Goal: Task Accomplishment & Management: Use online tool/utility

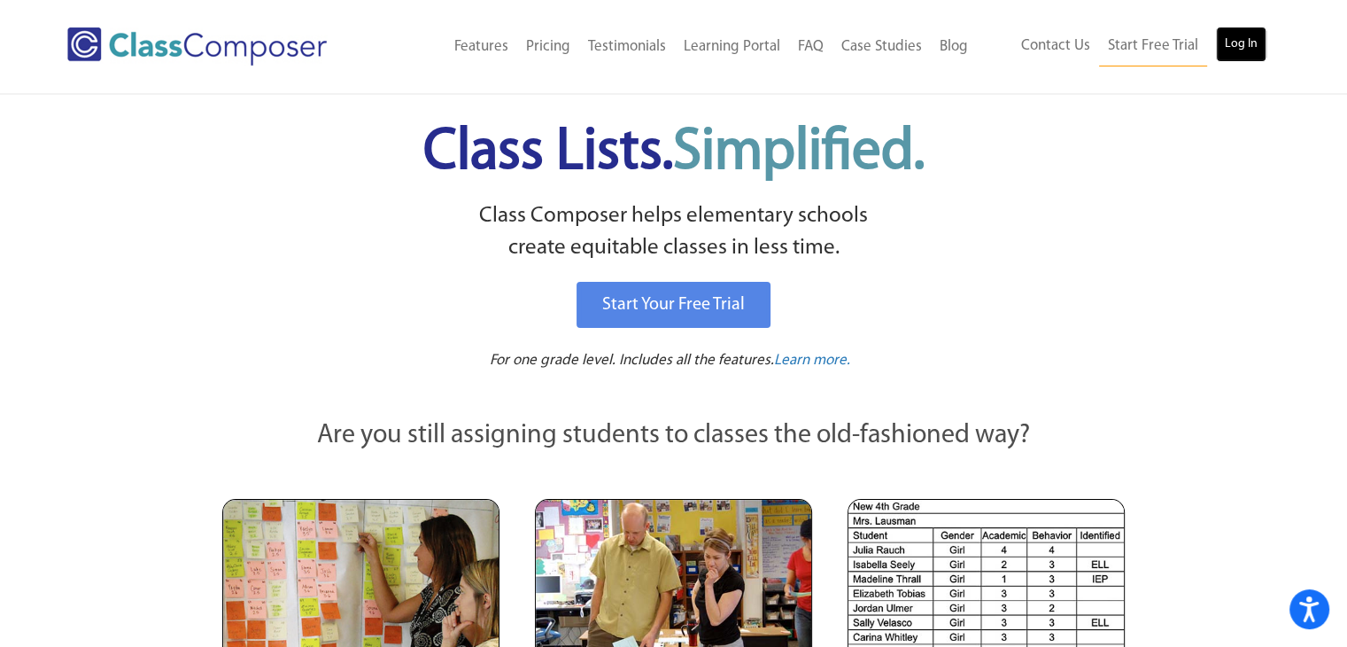
click at [1241, 37] on link "Log In" at bounding box center [1241, 44] width 50 height 35
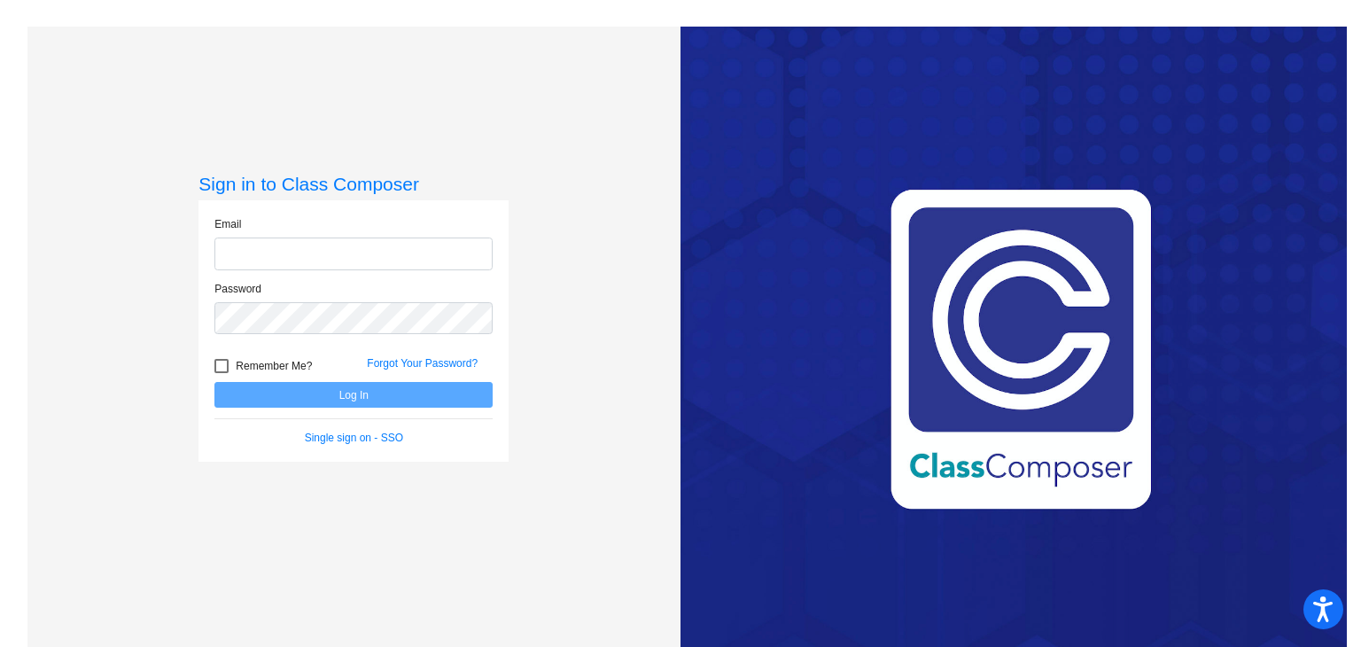
click at [457, 242] on input "email" at bounding box center [353, 253] width 278 height 33
type input "mtozzi@jamesburg.org"
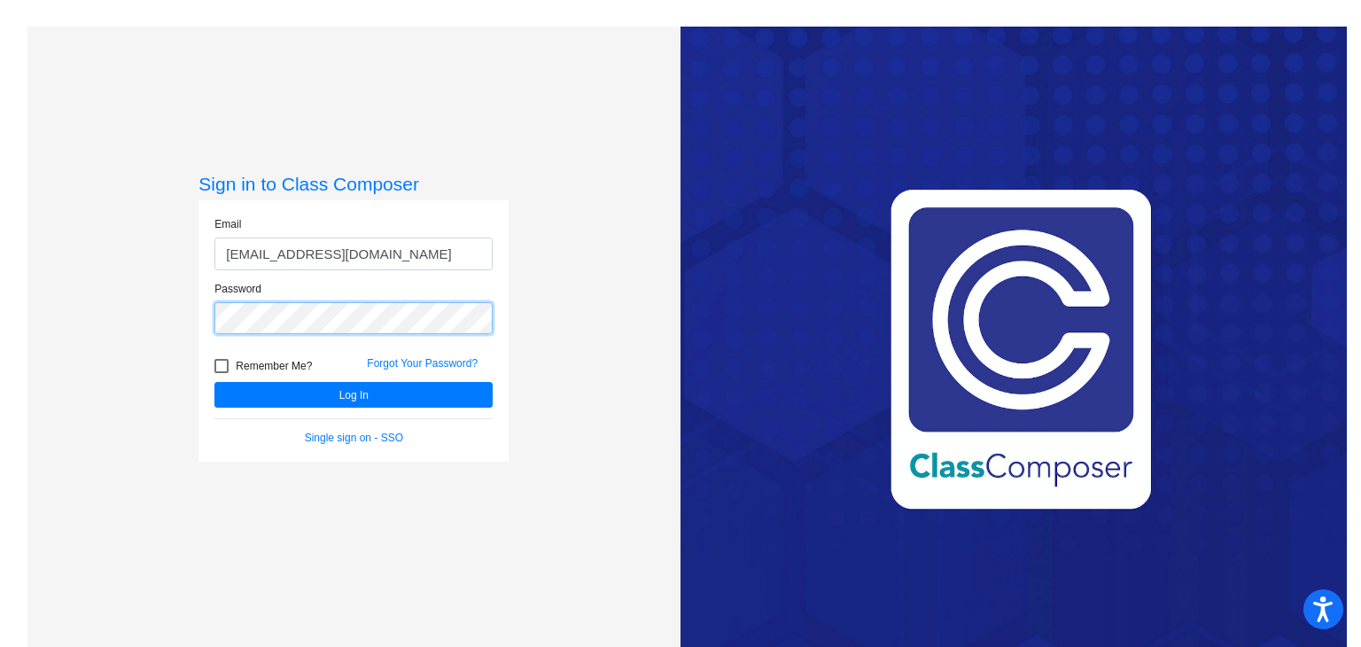
click at [214, 382] on button "Log In" at bounding box center [353, 395] width 278 height 26
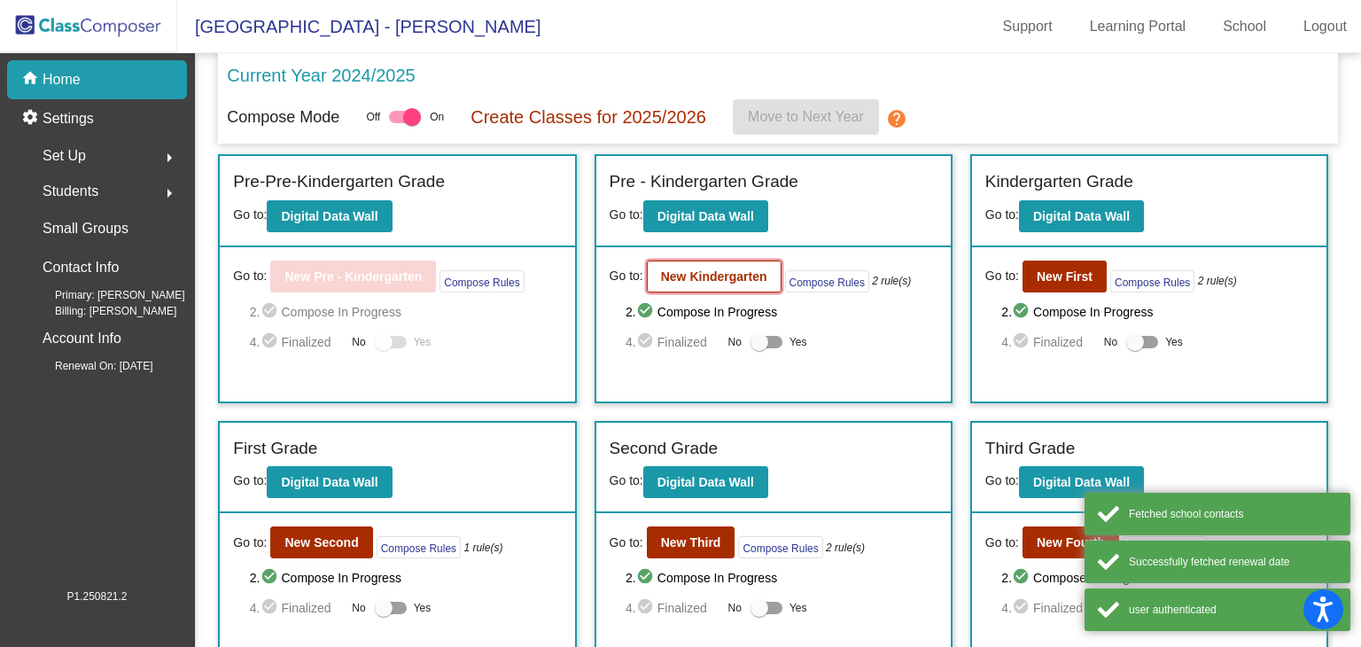
click at [702, 281] on b "New Kindergarten" at bounding box center [714, 276] width 106 height 14
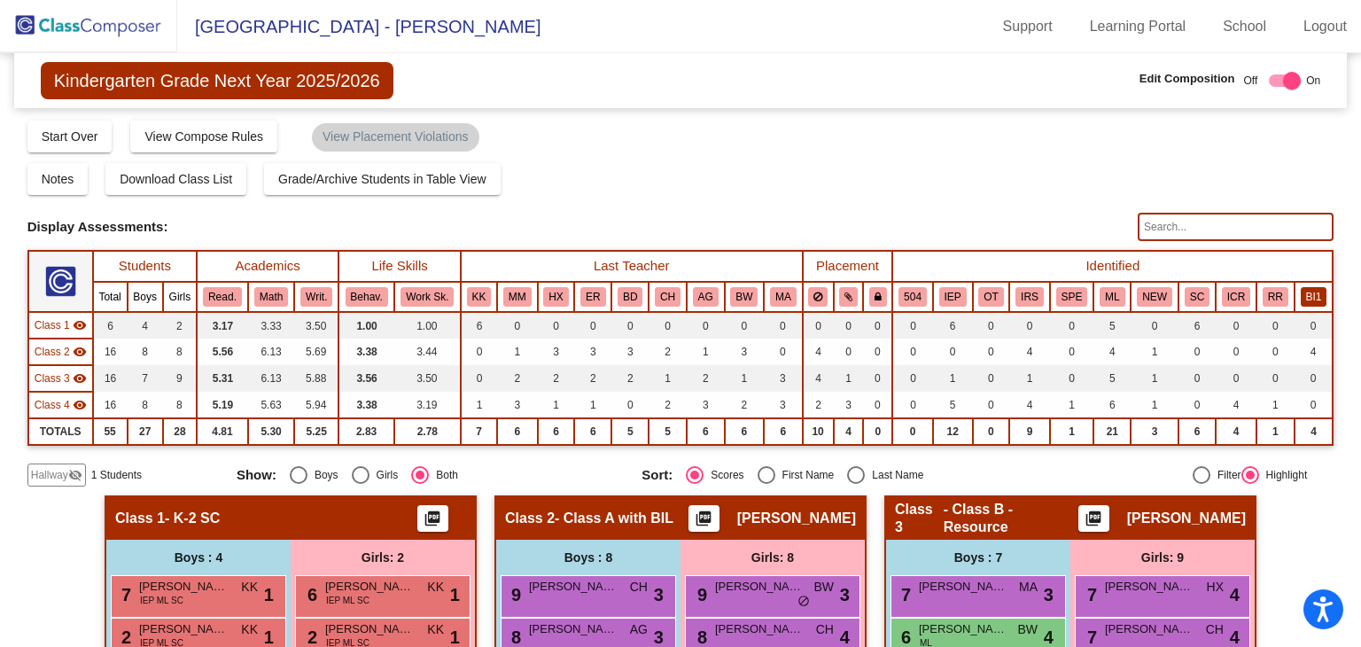
click at [1305, 292] on button "BI1" at bounding box center [1313, 296] width 27 height 19
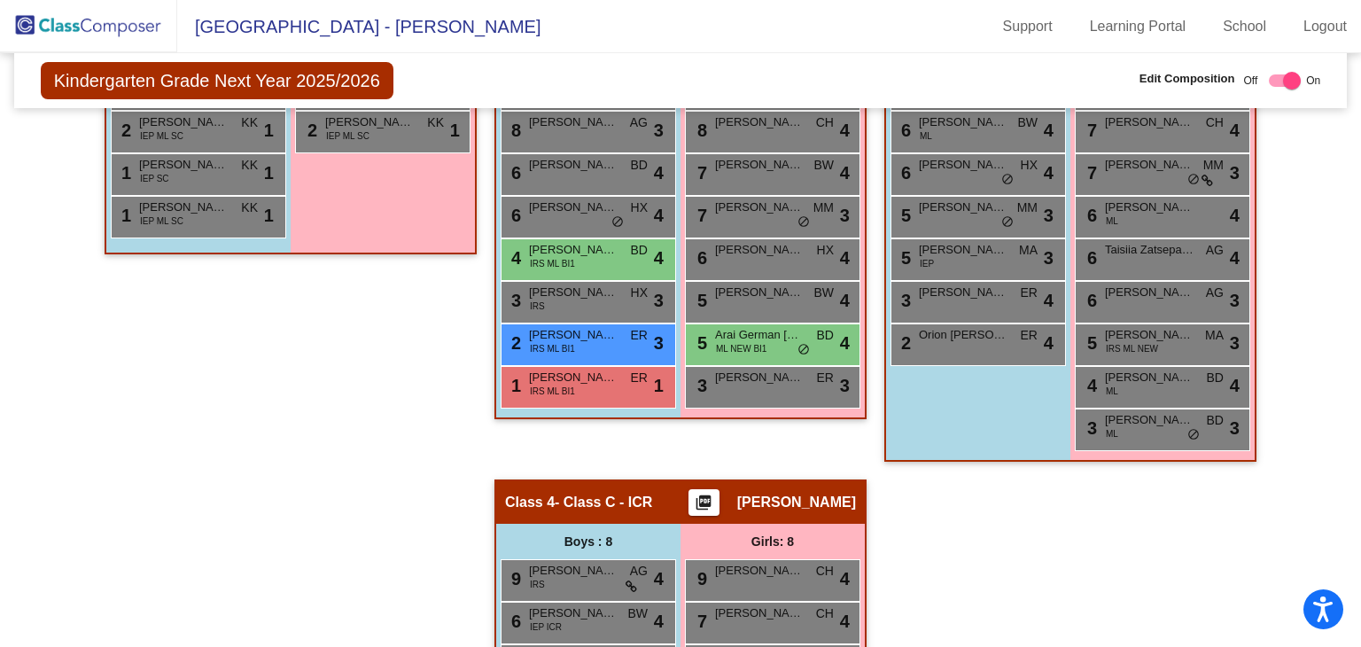
scroll to position [507, 0]
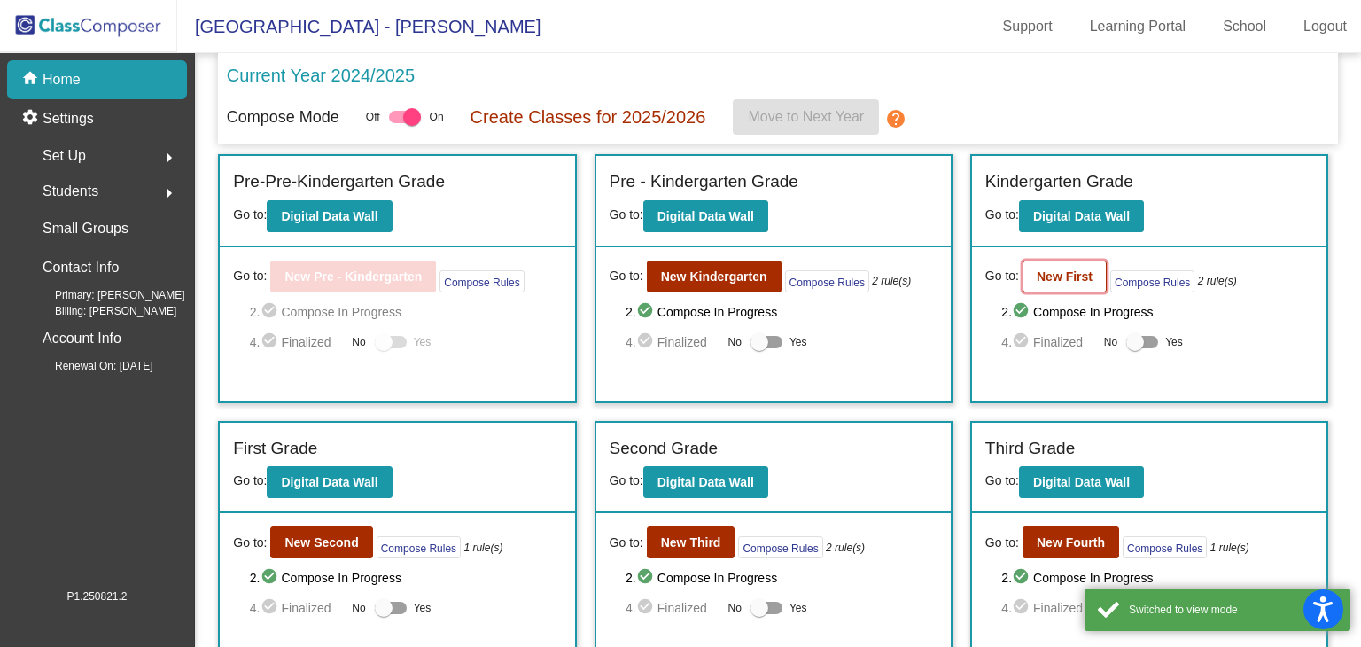
click at [1090, 270] on button "New First" at bounding box center [1064, 276] width 84 height 32
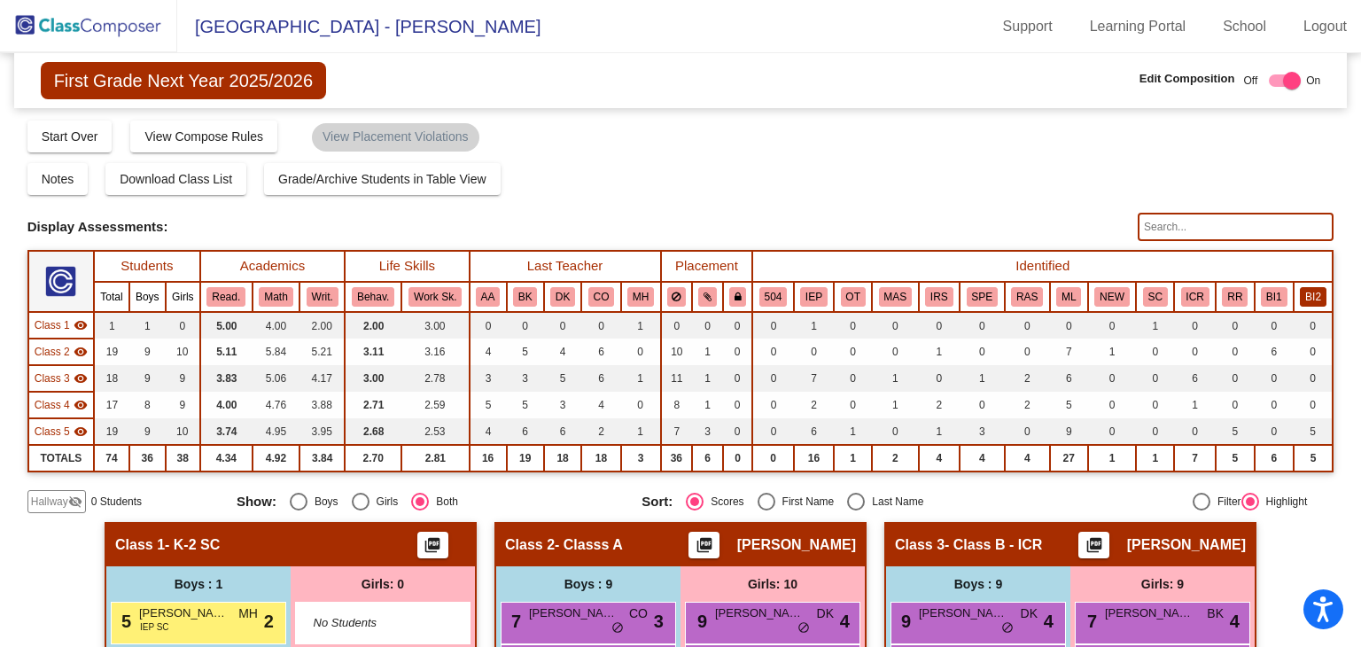
click at [1306, 299] on button "BI2" at bounding box center [1312, 296] width 27 height 19
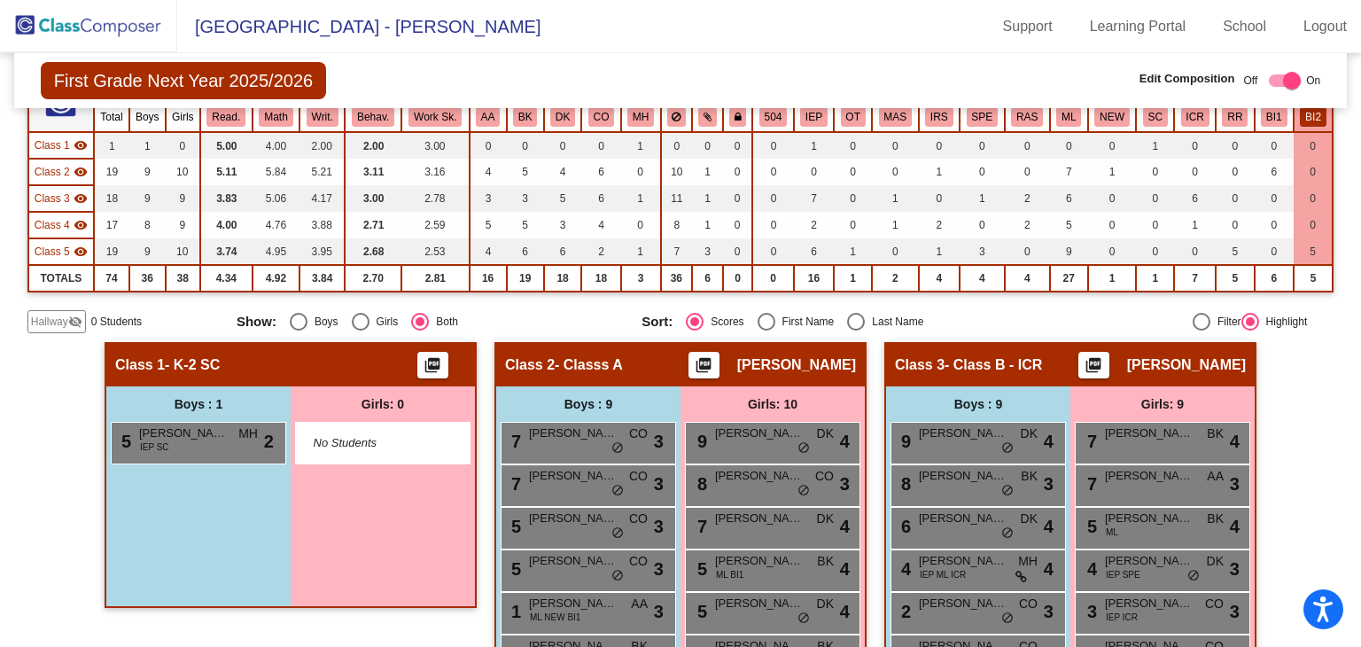
scroll to position [102, 0]
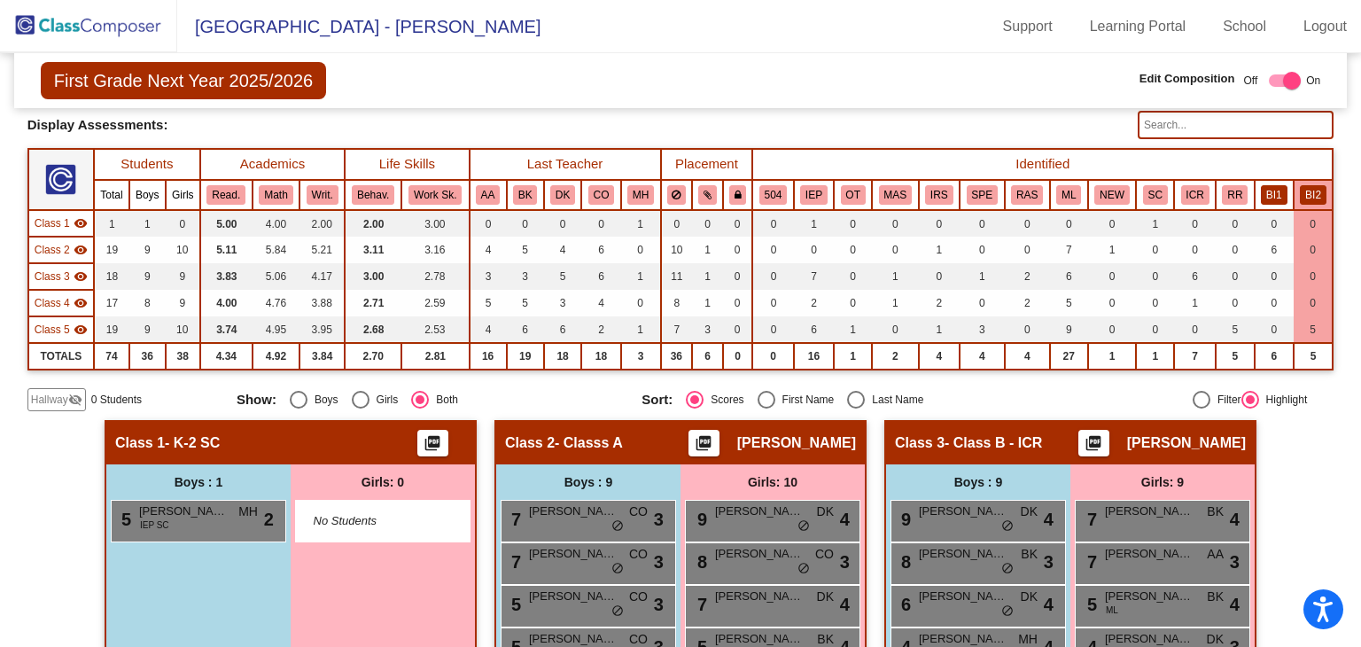
click at [1273, 196] on button "BI1" at bounding box center [1274, 194] width 27 height 19
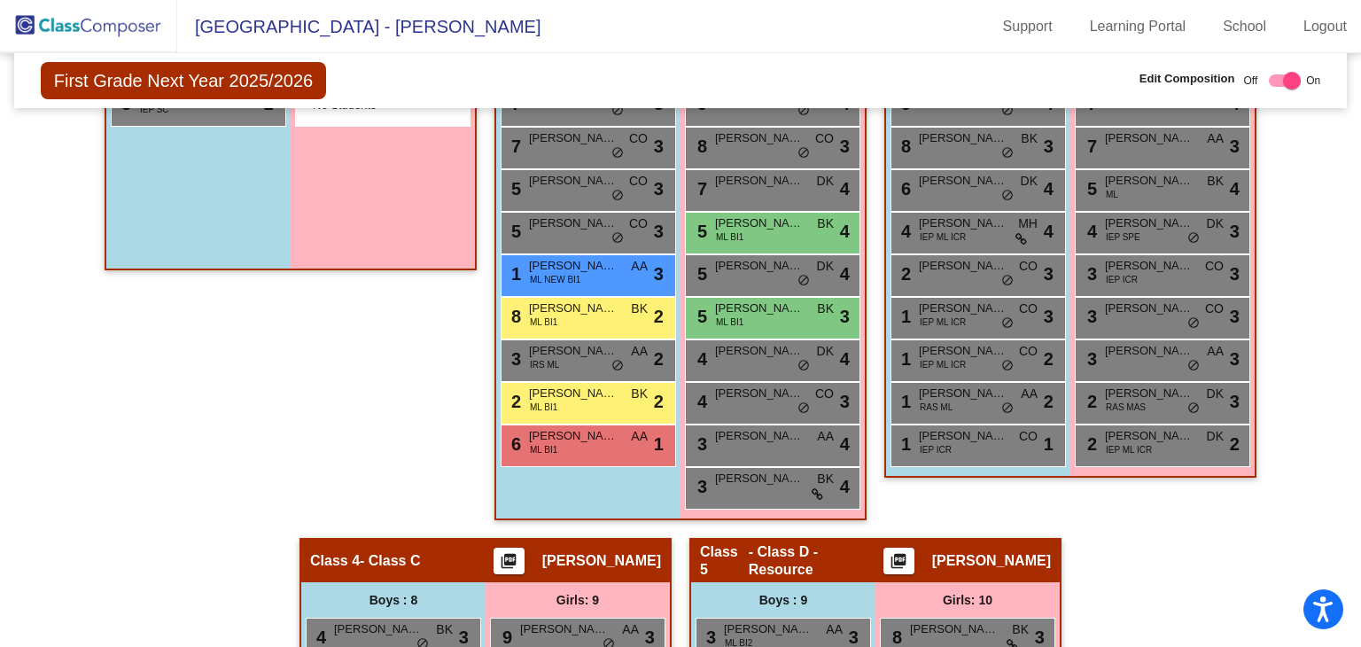
scroll to position [517, 0]
